Goal: Find specific page/section: Find specific page/section

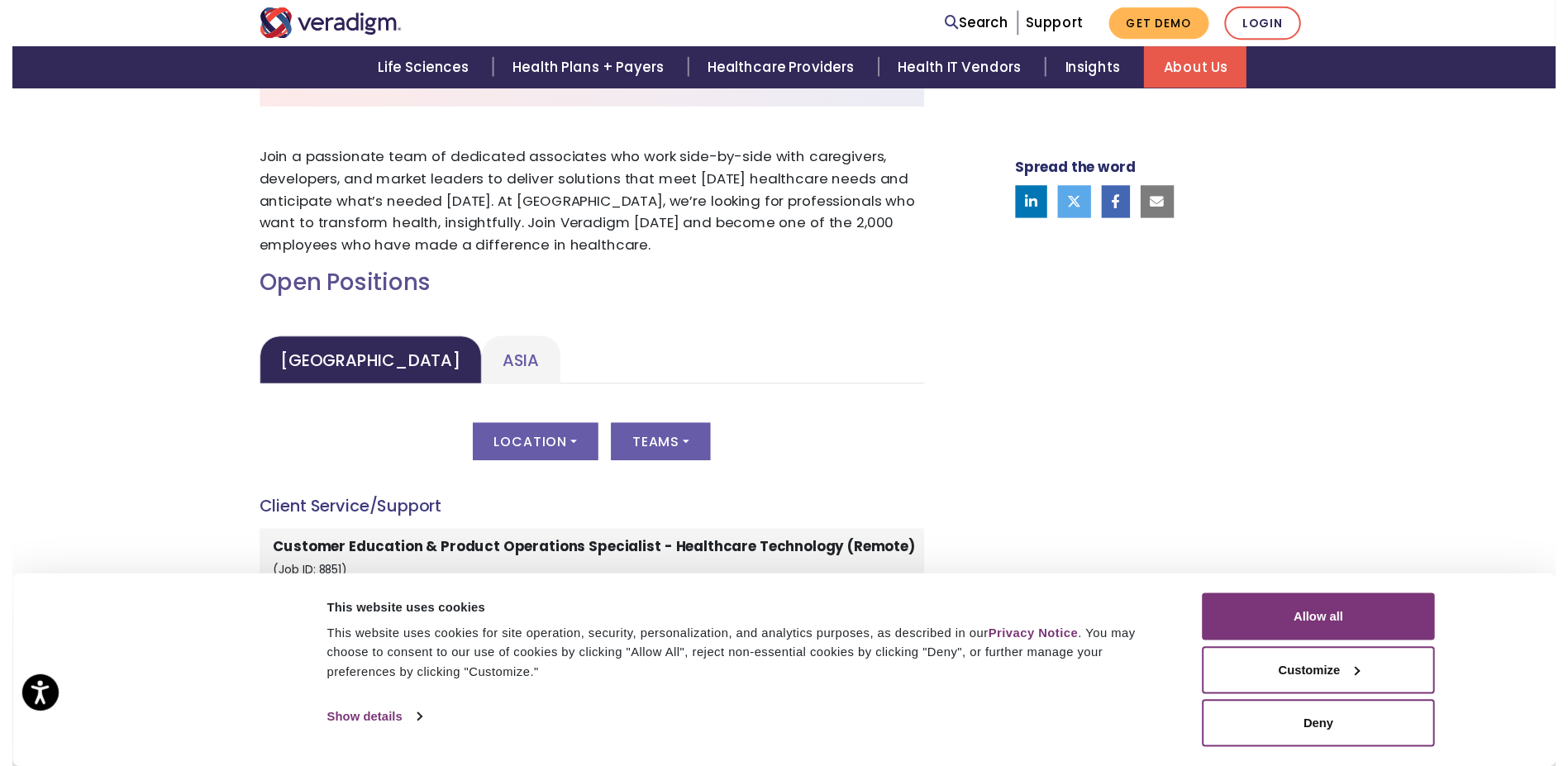
scroll to position [557, 0]
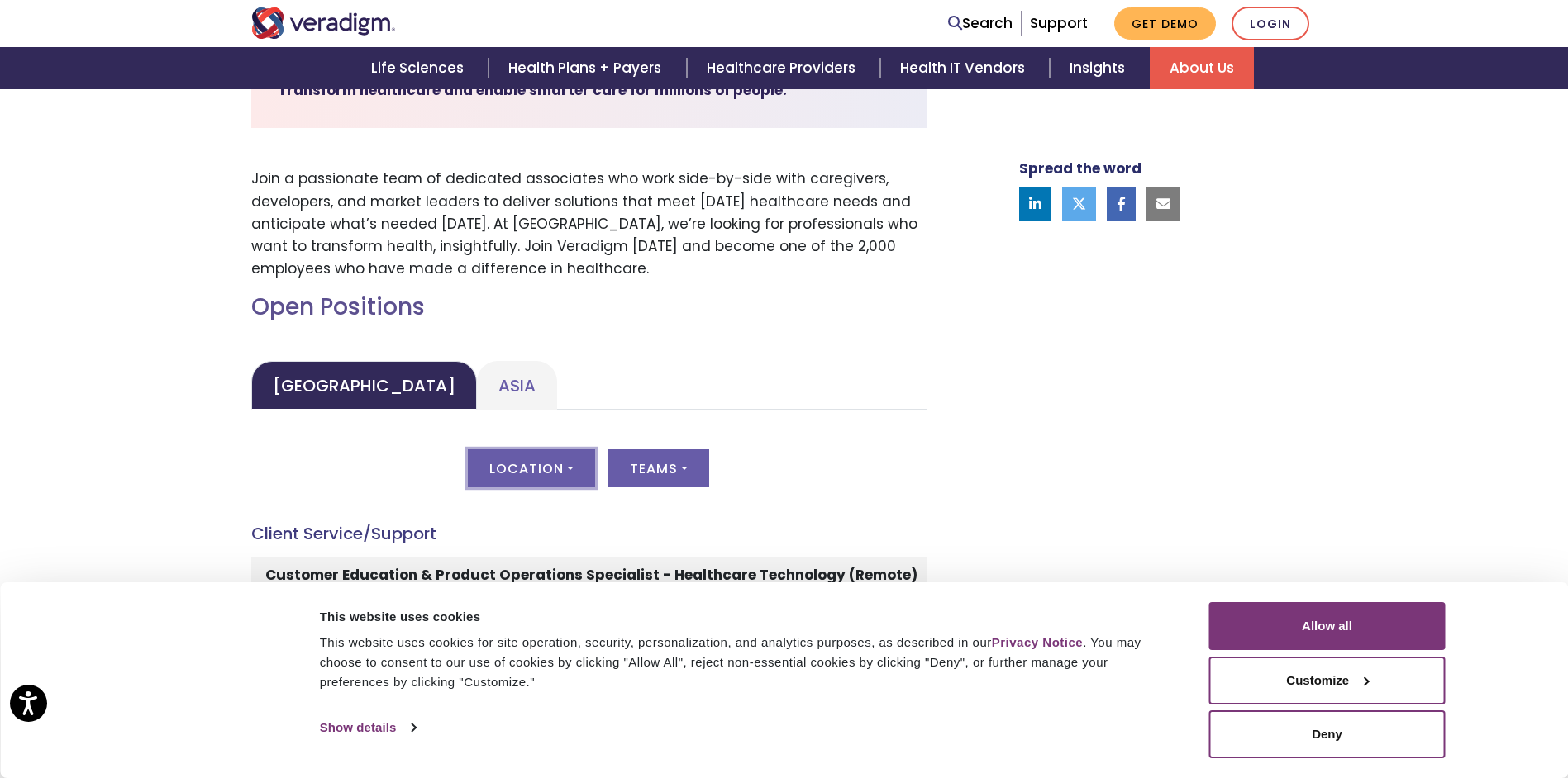
click at [523, 453] on button "Location" at bounding box center [532, 469] width 128 height 38
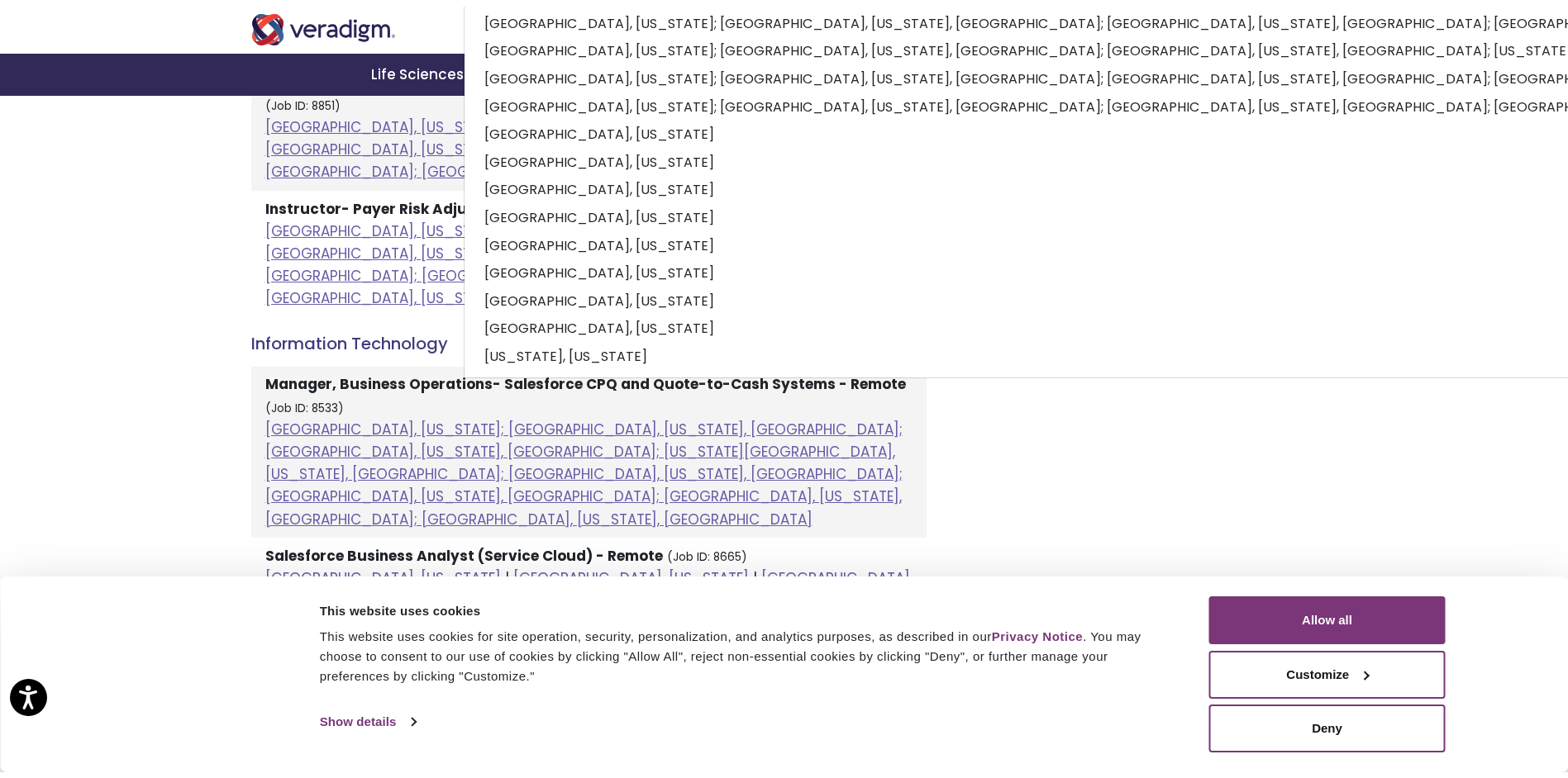
scroll to position [1300, 0]
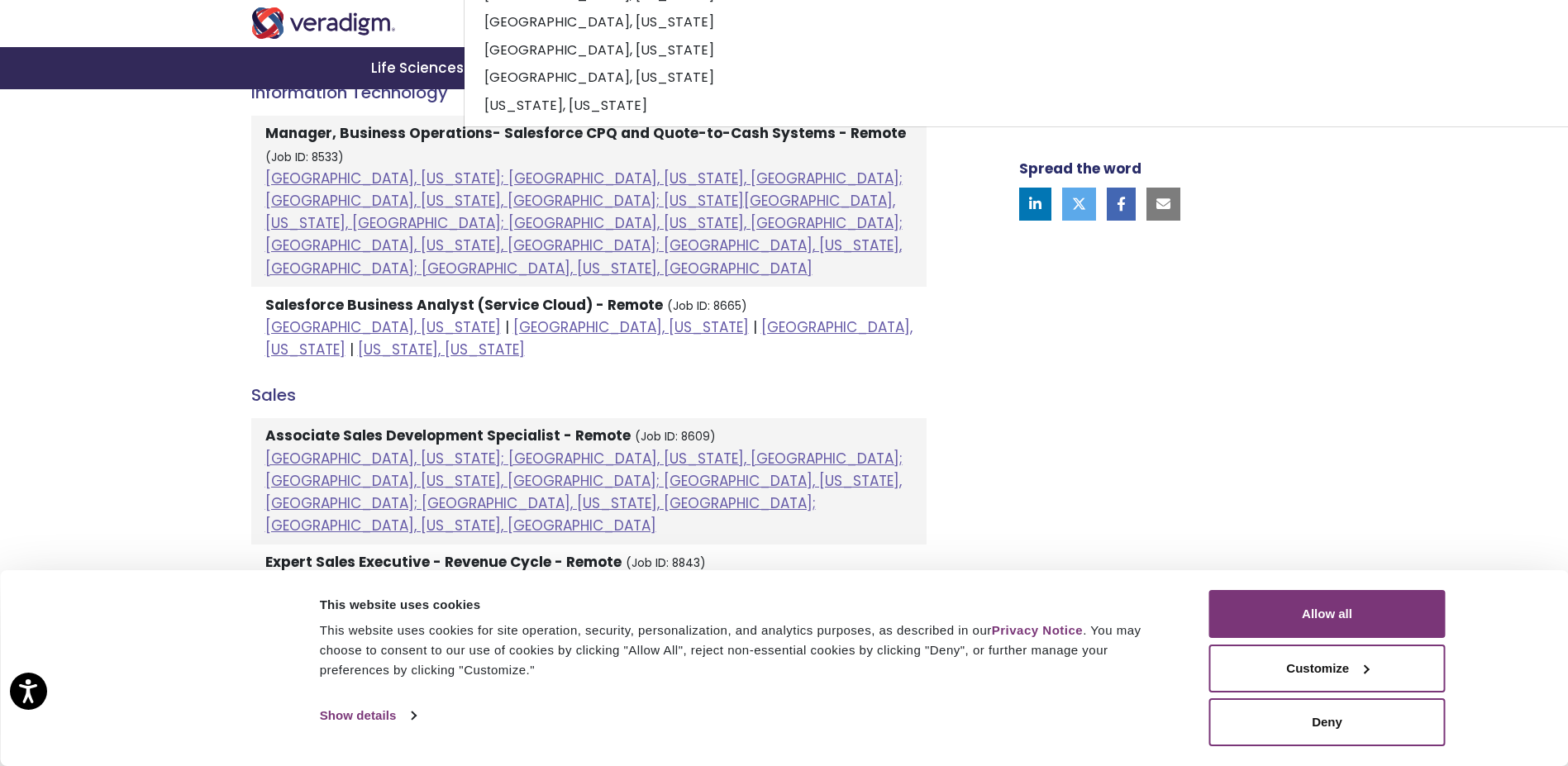
click at [1274, 470] on div "Spread the word" at bounding box center [1147, 289] width 364 height 2042
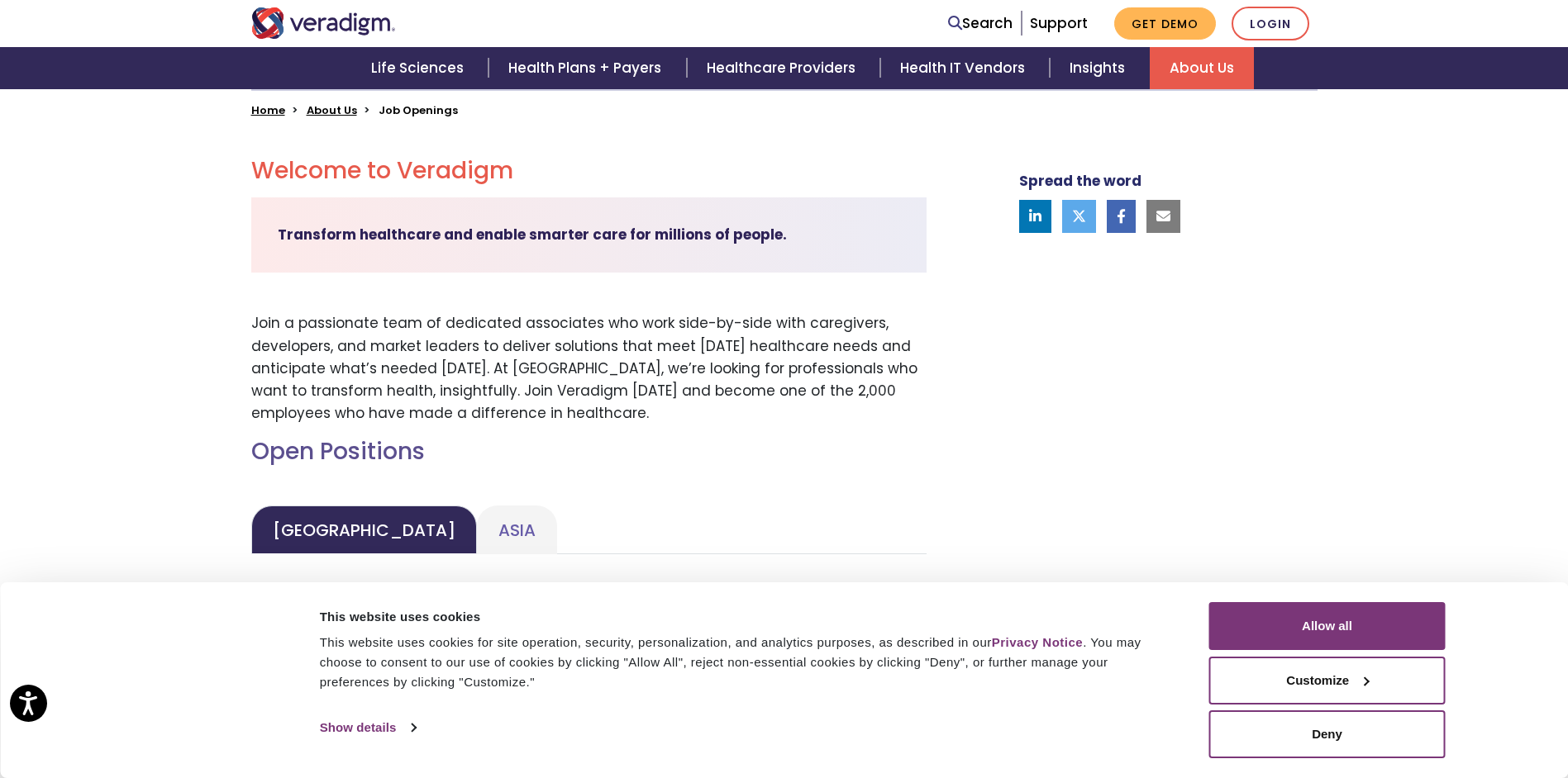
scroll to position [143, 0]
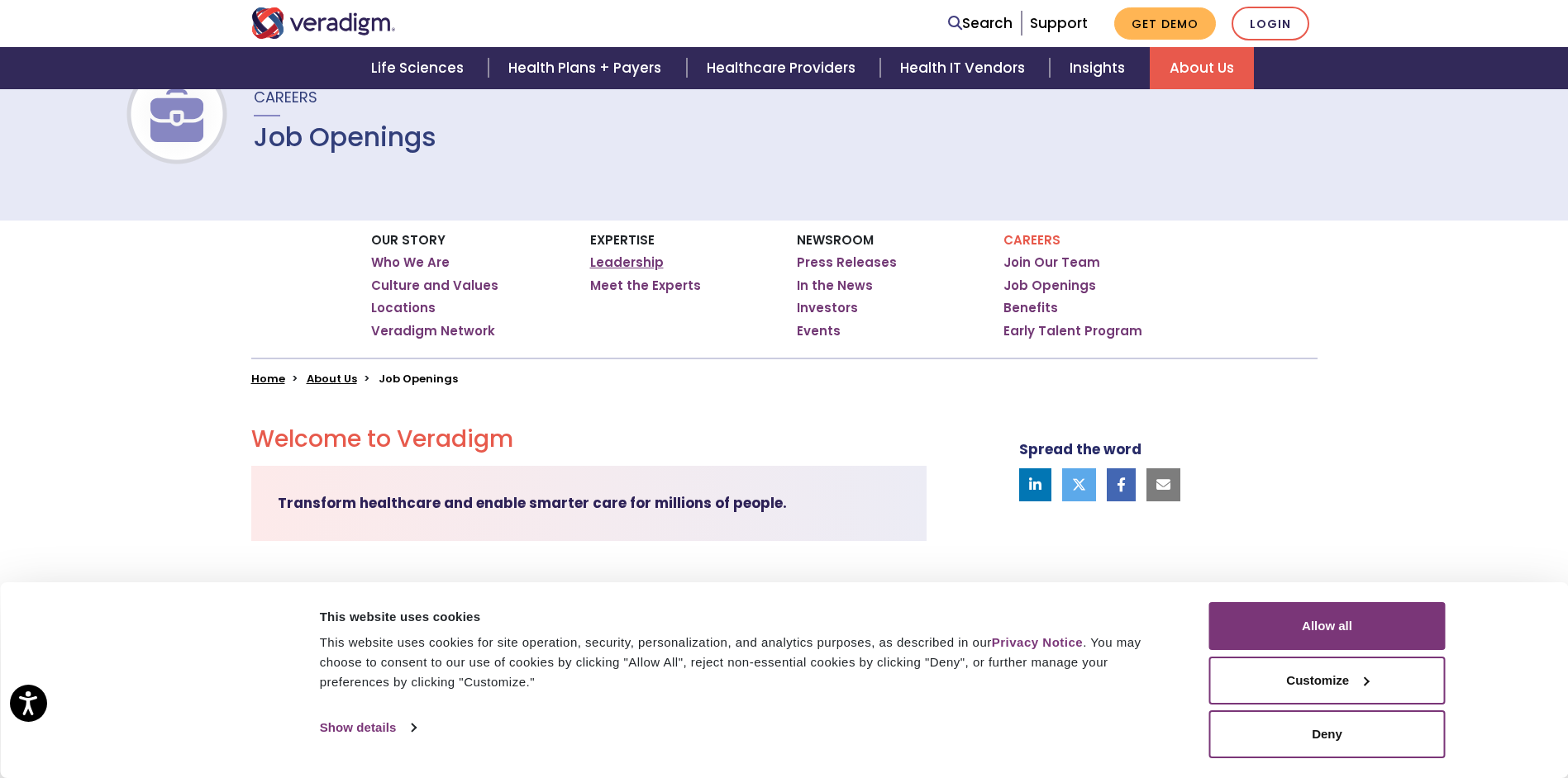
click at [633, 260] on link "Leadership" at bounding box center [627, 262] width 74 height 17
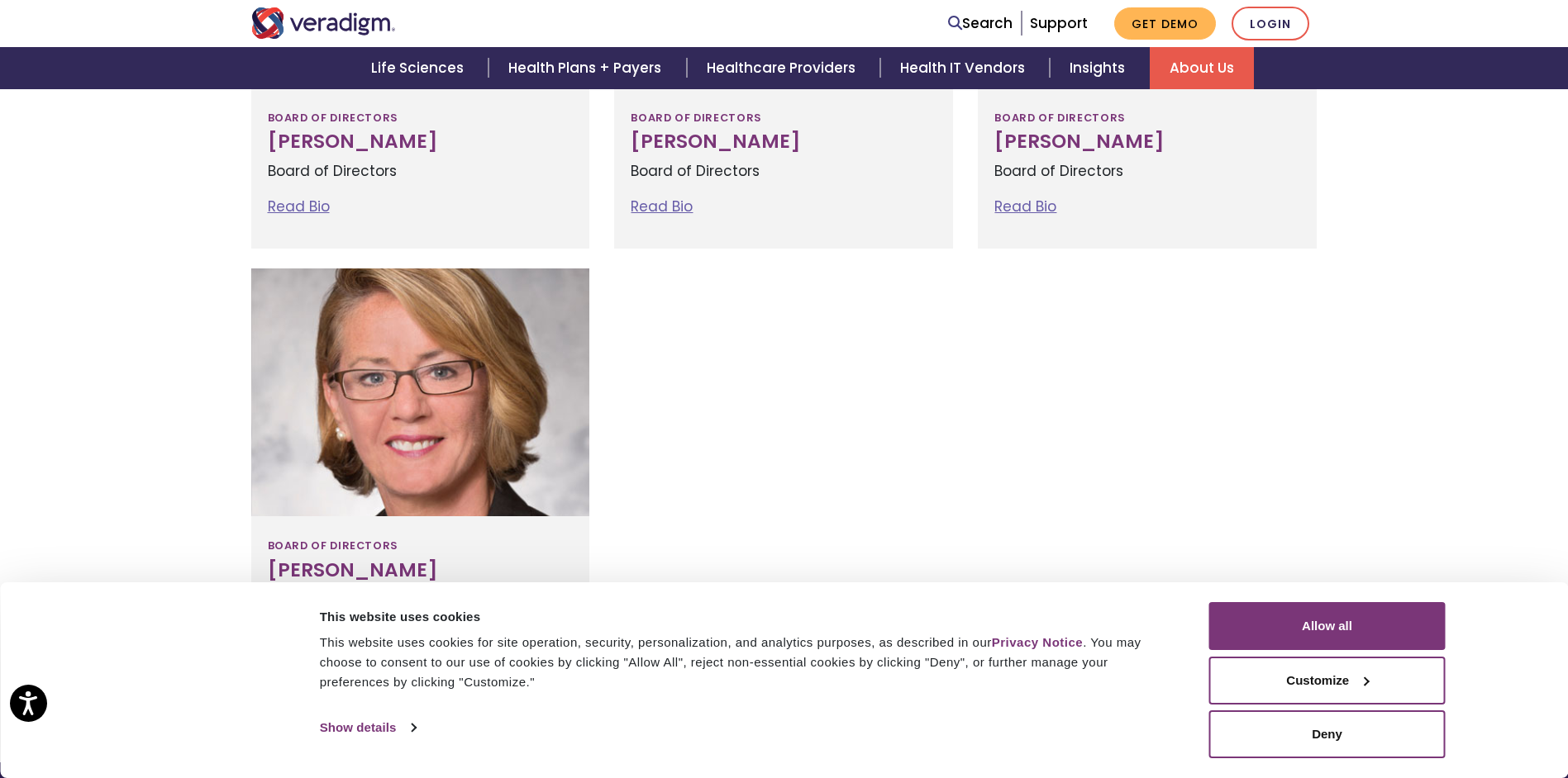
scroll to position [2314, 0]
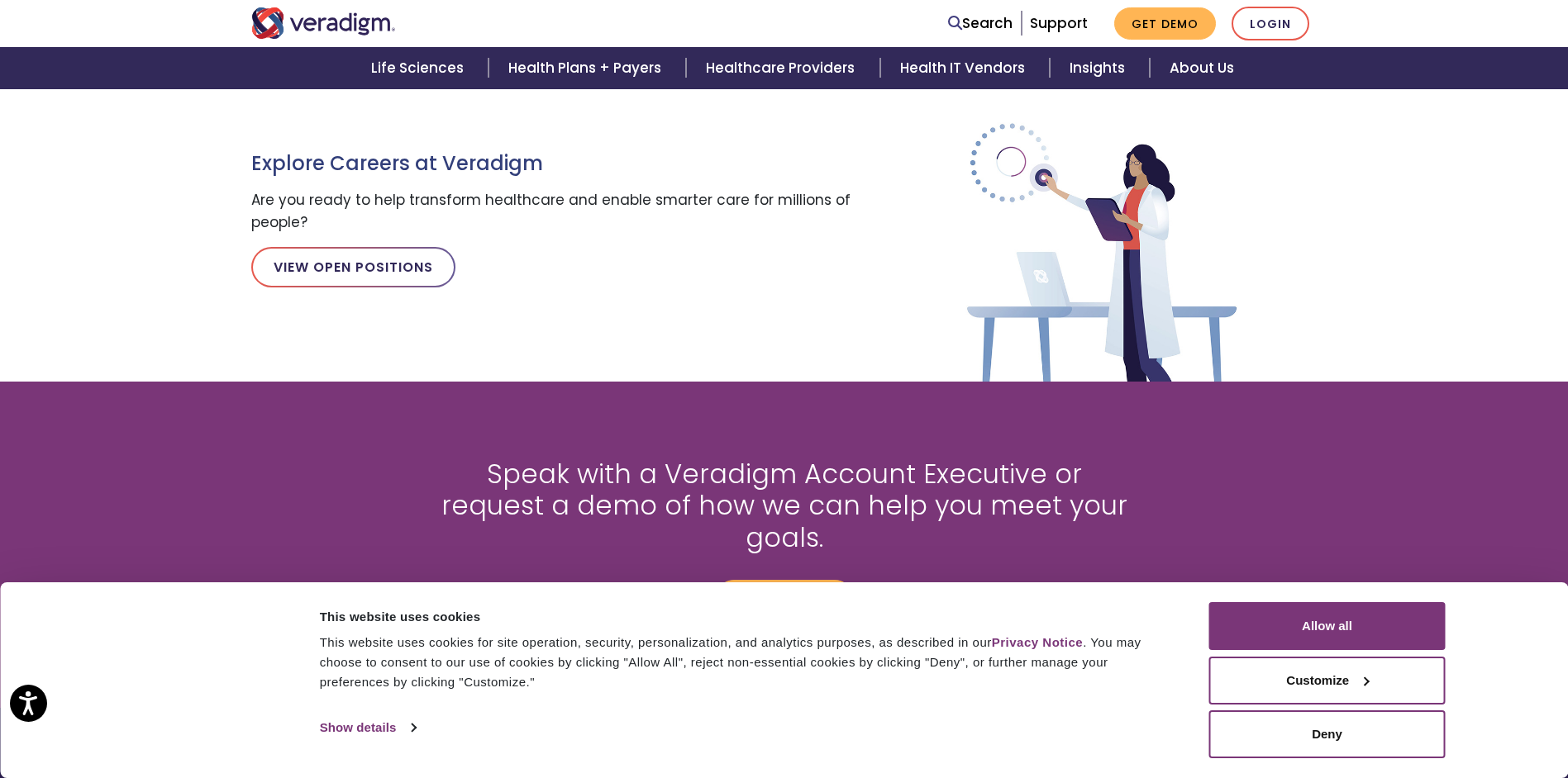
scroll to position [1595, 0]
